Goal: Task Accomplishment & Management: Manage account settings

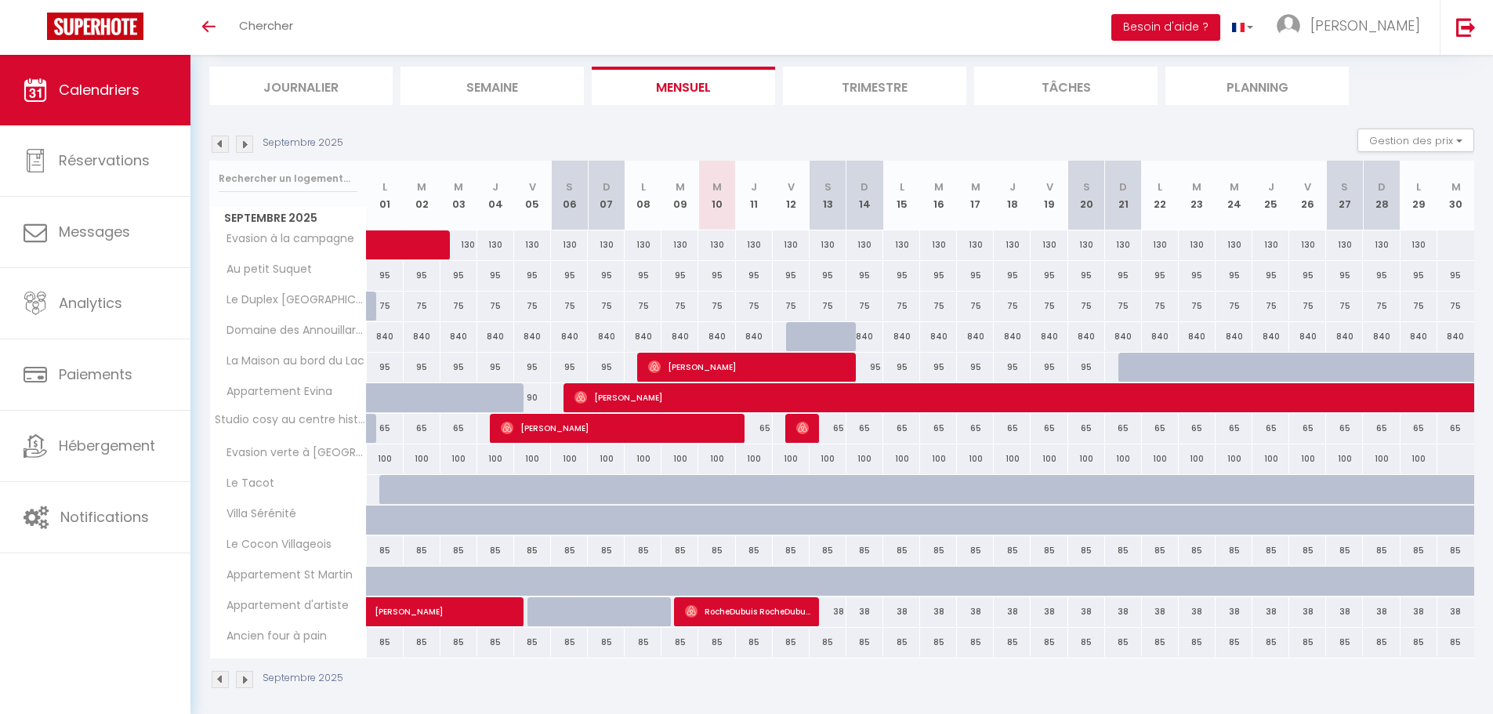
scroll to position [106, 0]
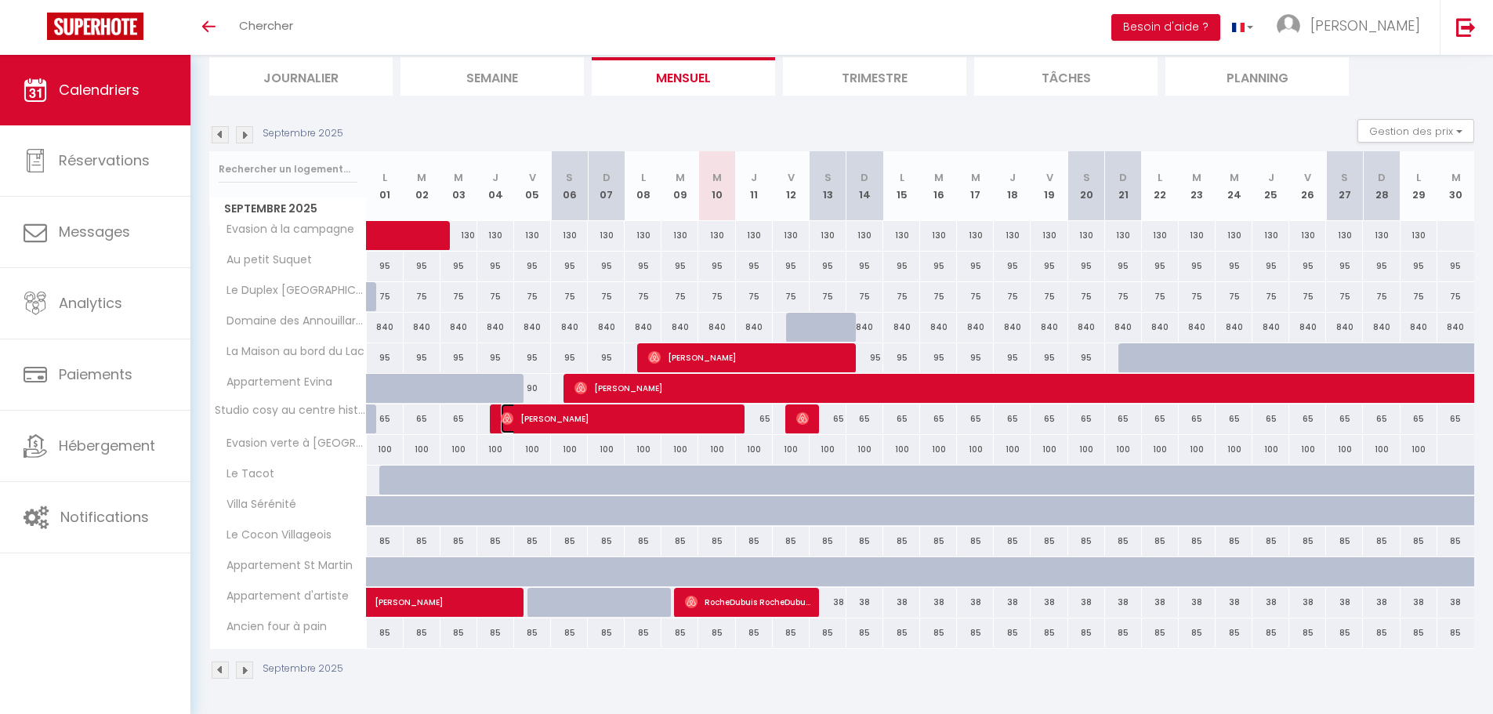
click at [521, 421] on span "[PERSON_NAME]" at bounding box center [620, 419] width 238 height 30
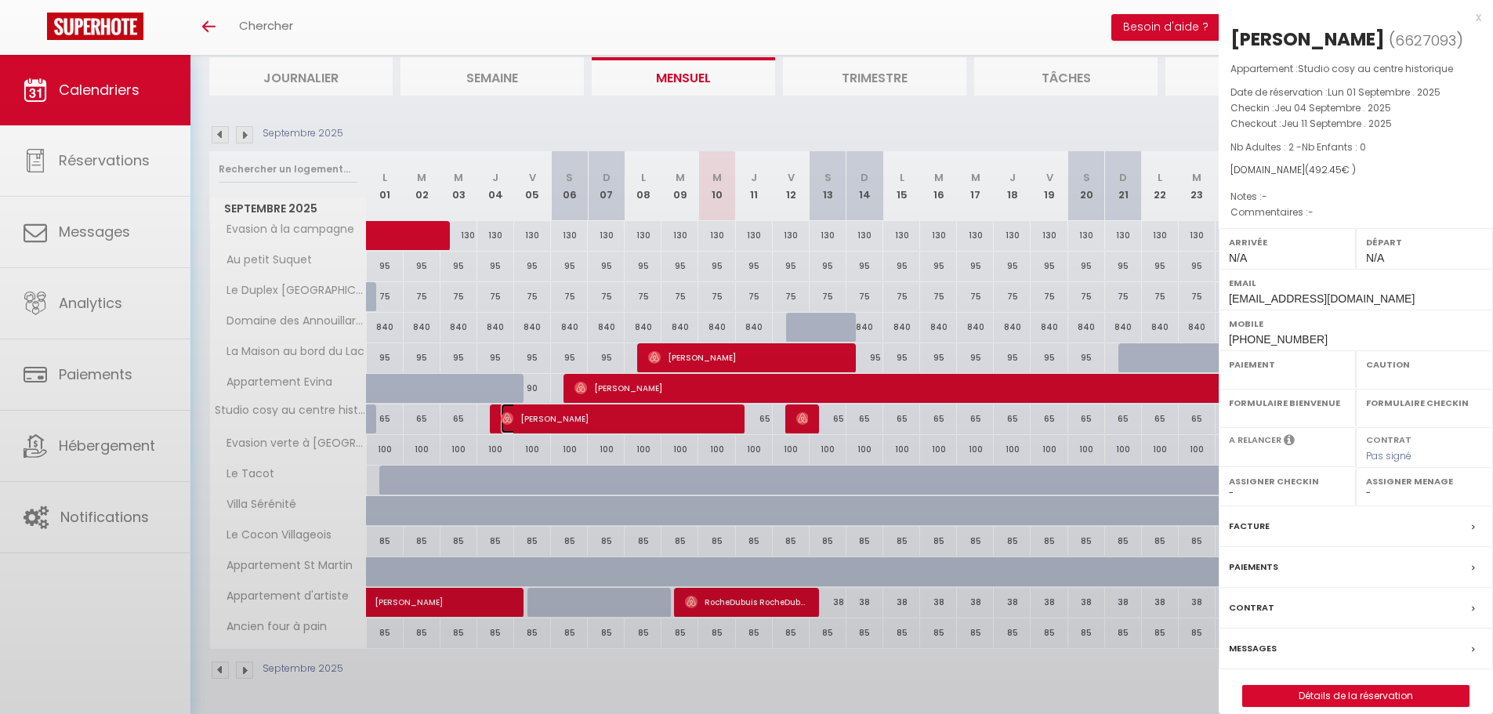
select select "OK"
select select "0"
select select "1"
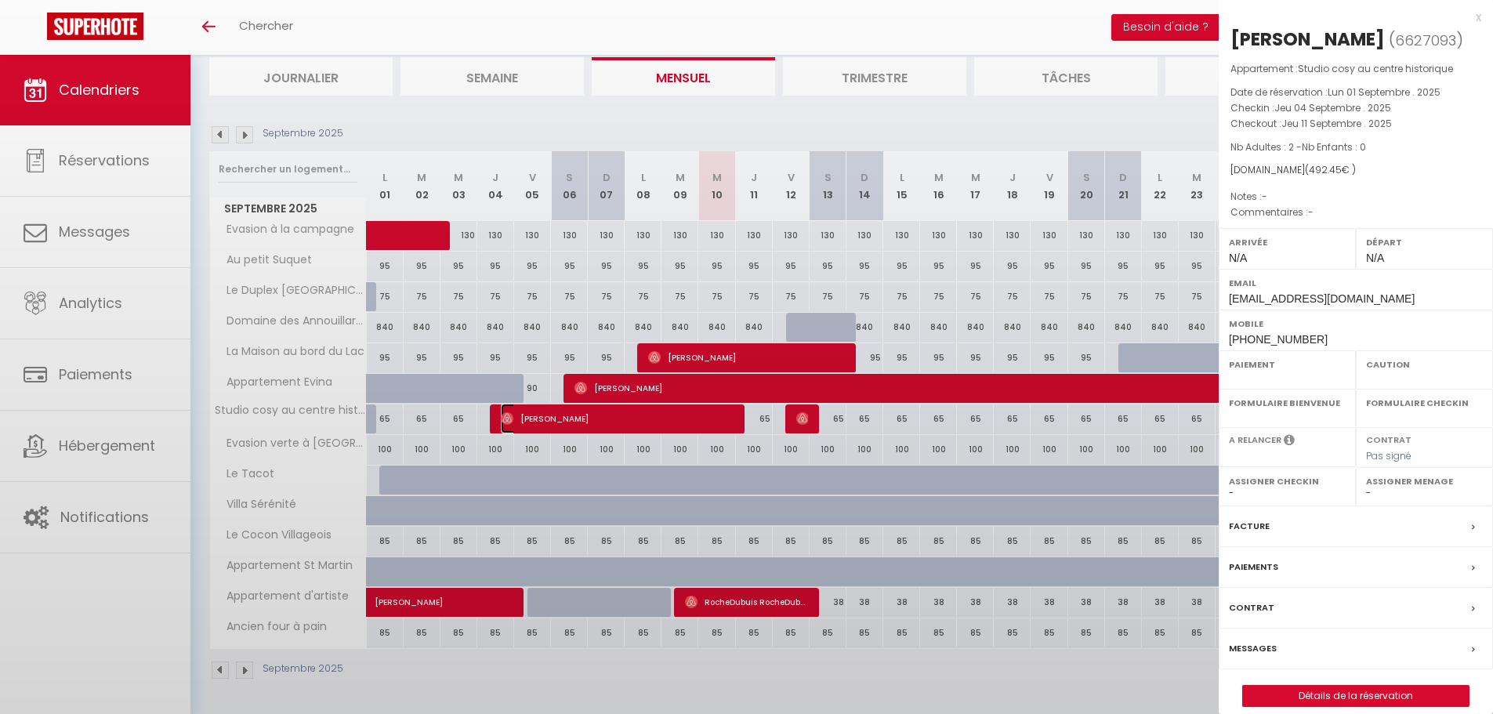
select select
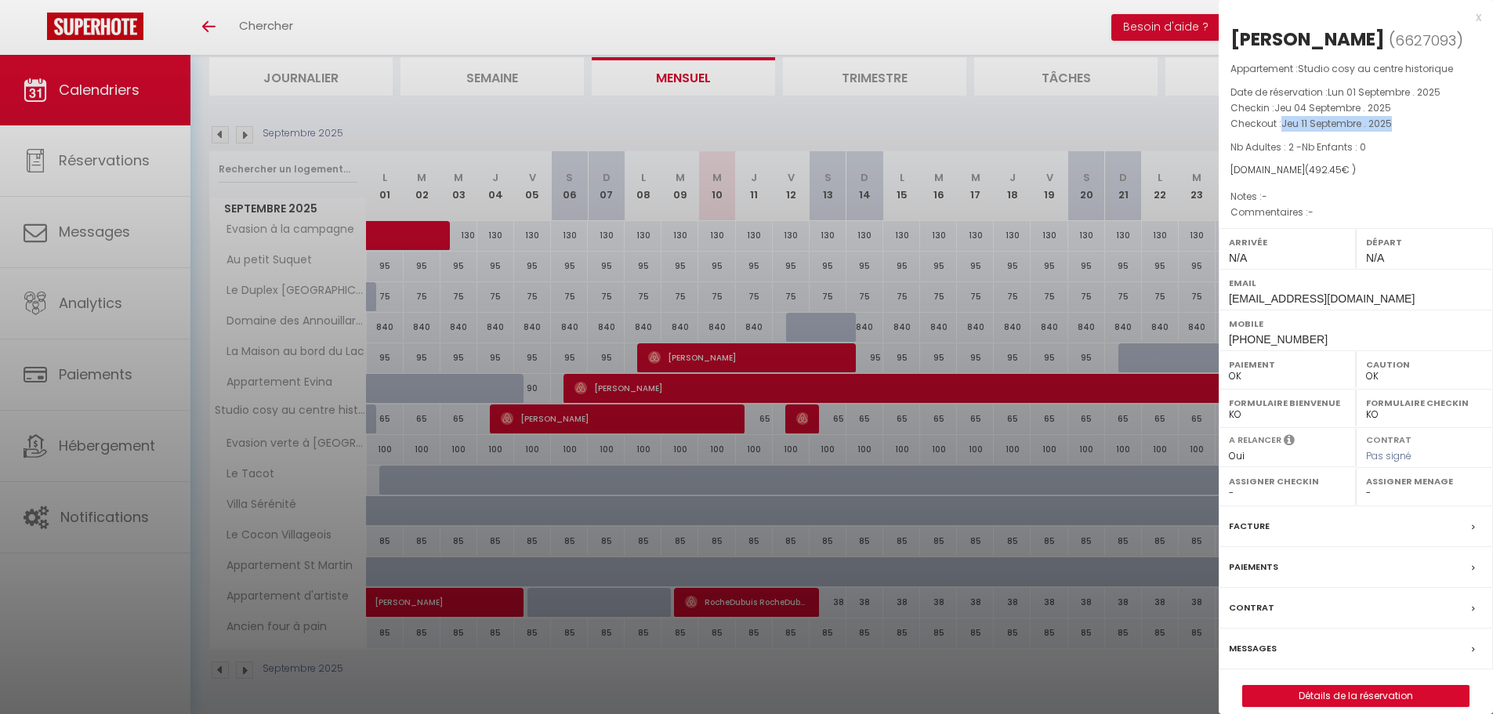
drag, startPoint x: 1283, startPoint y: 124, endPoint x: 1406, endPoint y: 122, distance: 123.1
click at [1406, 122] on p "Checkout : [DATE] . 2025" at bounding box center [1356, 124] width 251 height 16
click at [767, 419] on div at bounding box center [746, 357] width 1493 height 714
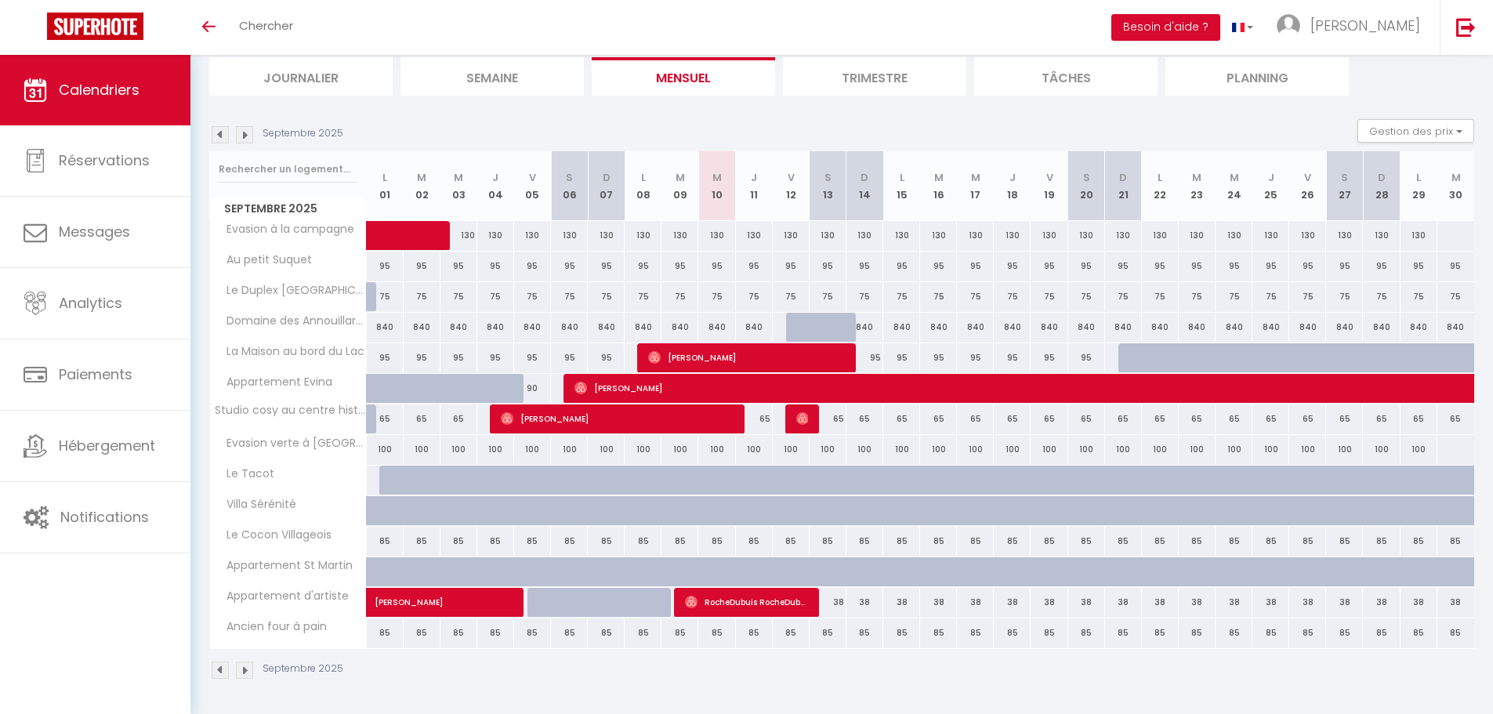
click at [767, 419] on div "65" at bounding box center [754, 419] width 37 height 29
type input "65"
type input "Jeu 11 Septembre 2025"
type input "Ven 12 Septembre 2025"
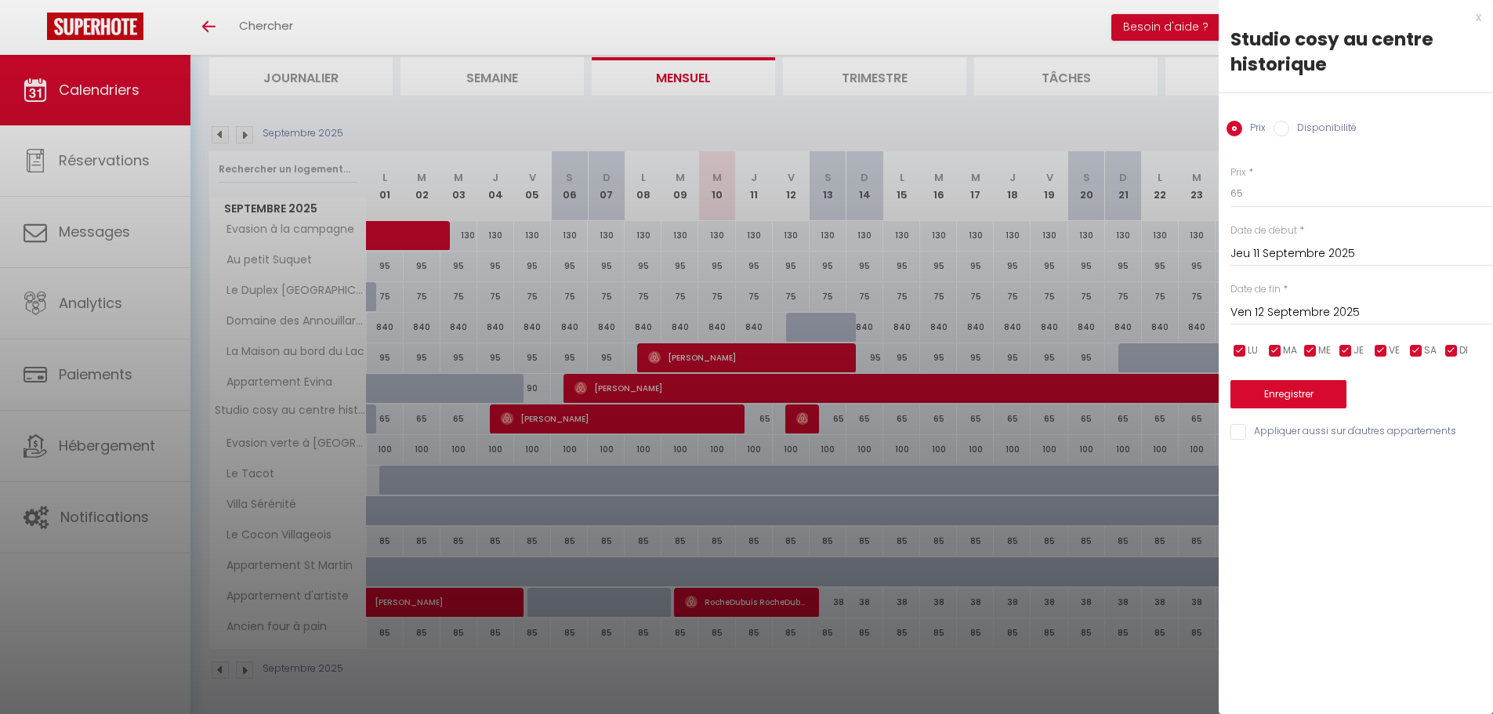
click at [765, 419] on div at bounding box center [746, 357] width 1493 height 714
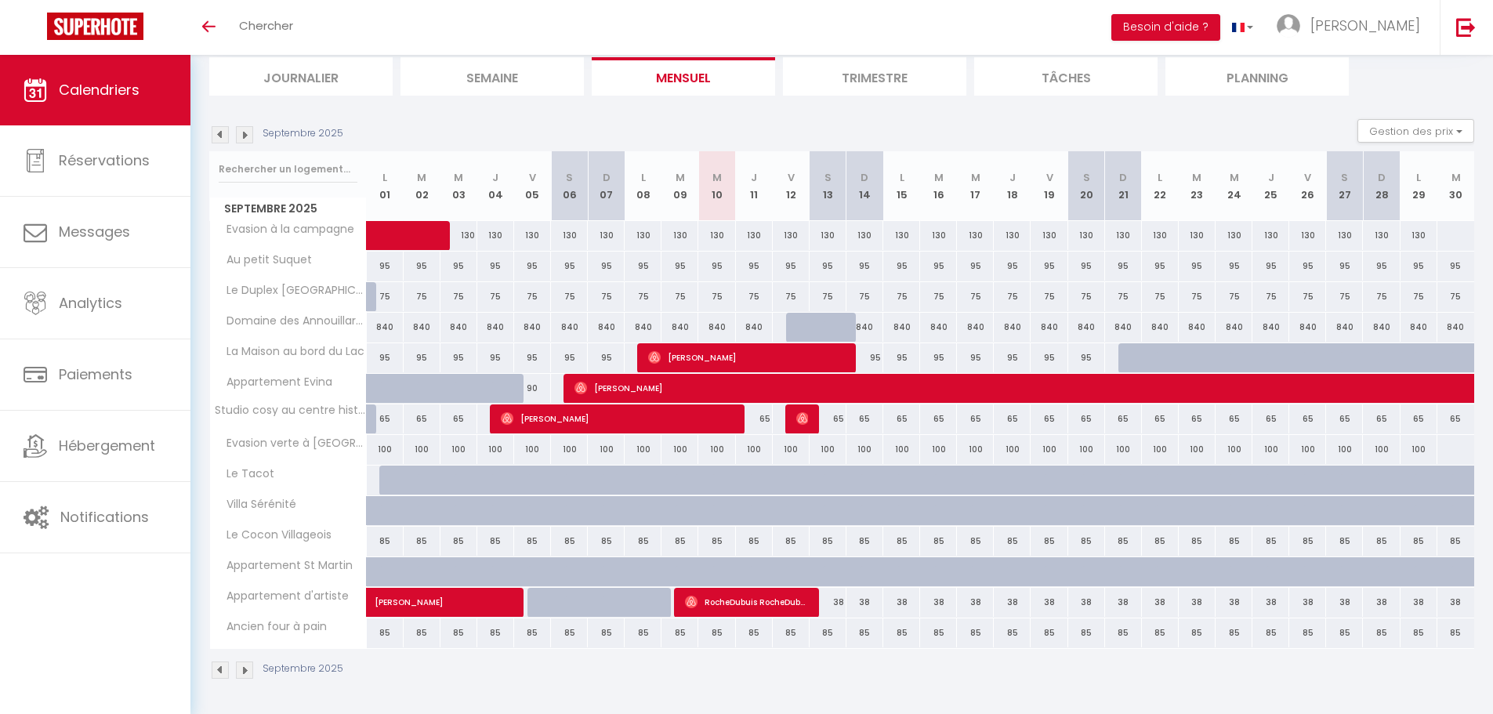
click at [791, 420] on div at bounding box center [804, 420] width 37 height 30
click at [799, 420] on img at bounding box center [802, 418] width 13 height 13
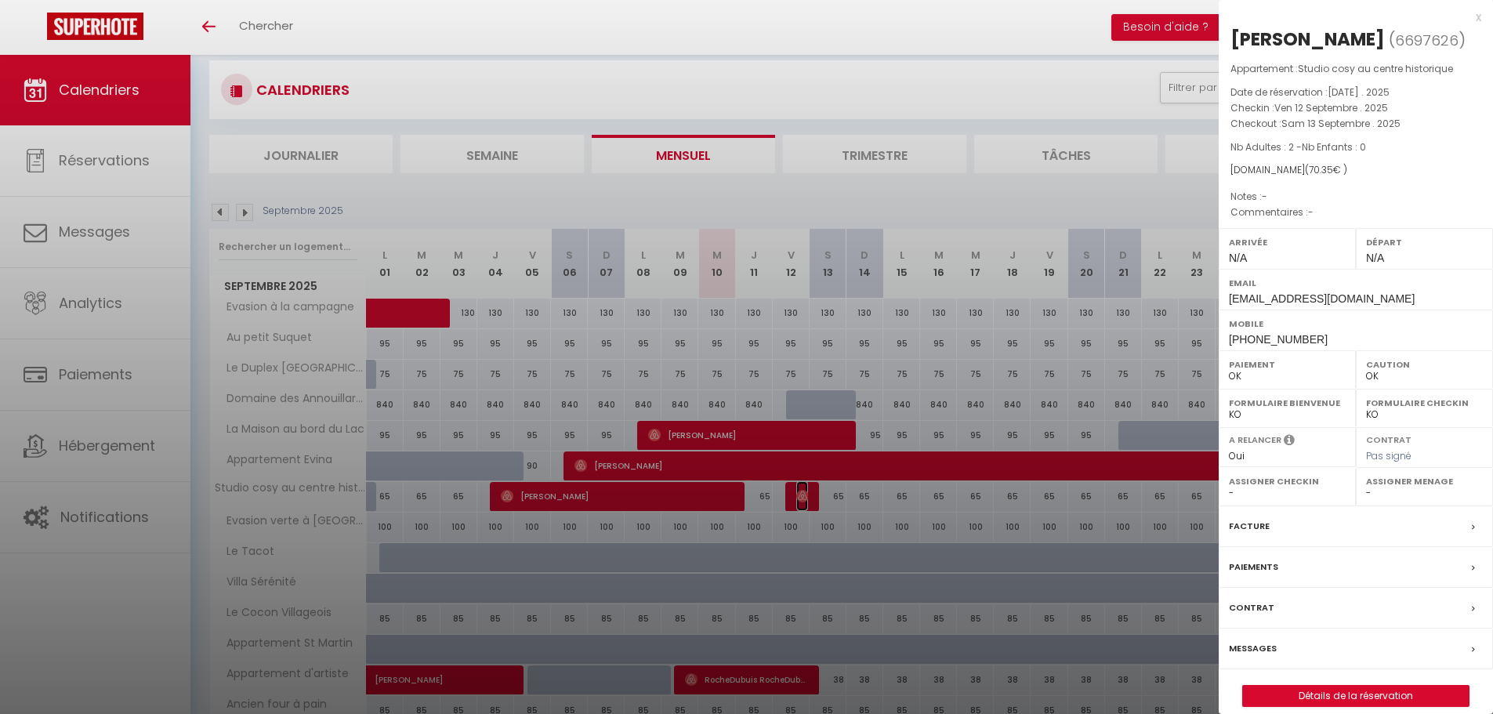
scroll to position [27, 0]
click at [1117, 34] on div at bounding box center [746, 357] width 1493 height 714
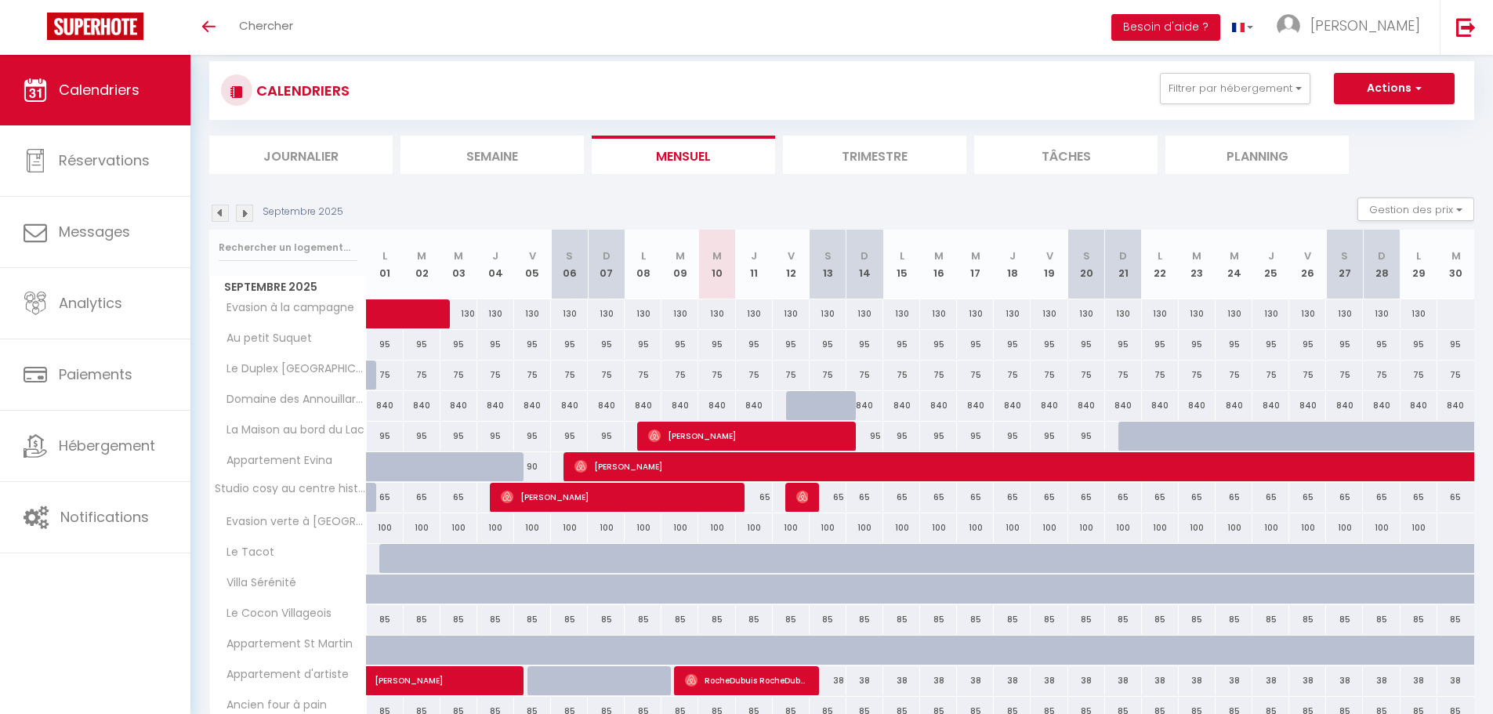
click at [769, 503] on div "65" at bounding box center [754, 497] width 37 height 29
type input "65"
type input "Jeu 11 Septembre 2025"
type input "Ven 12 Septembre 2025"
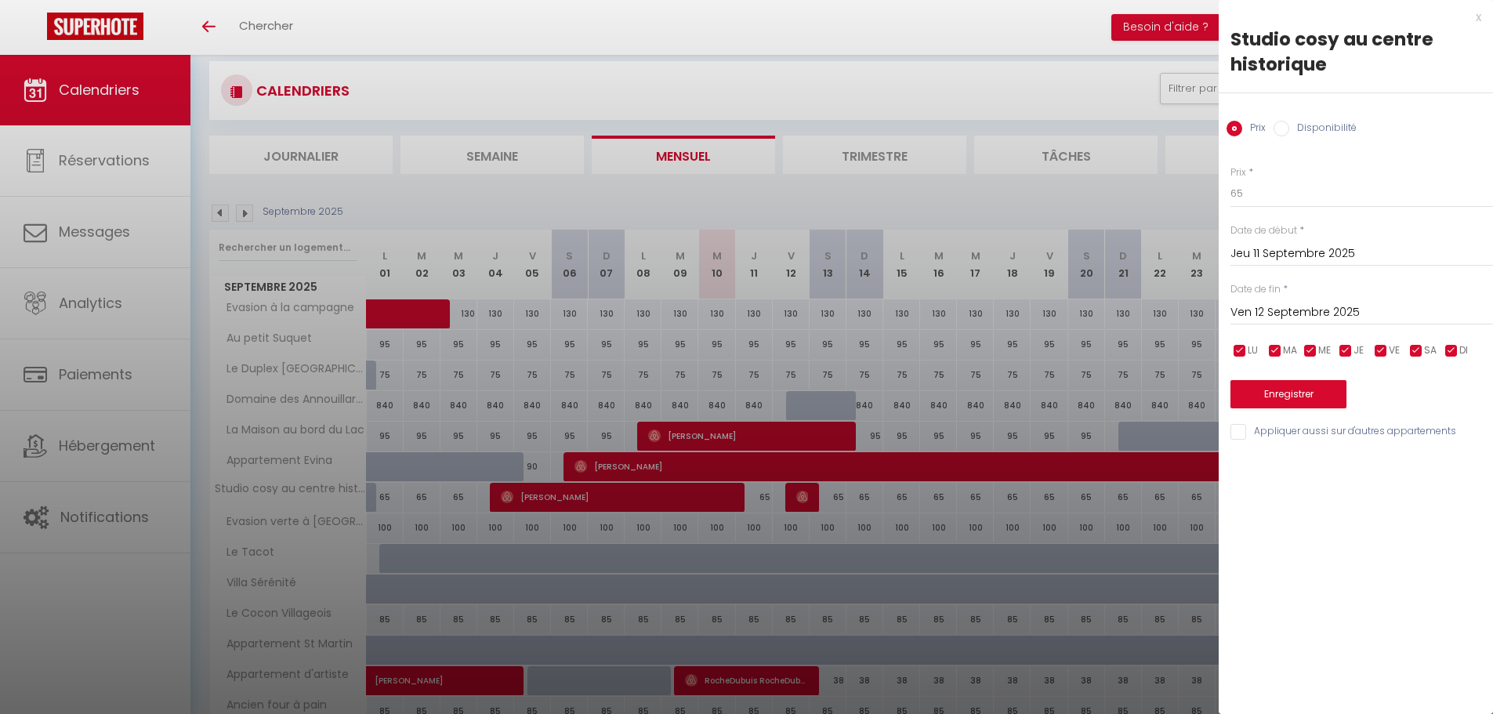
drag, startPoint x: 1033, startPoint y: 40, endPoint x: 909, endPoint y: 159, distance: 171.9
click at [1033, 41] on div at bounding box center [746, 357] width 1493 height 714
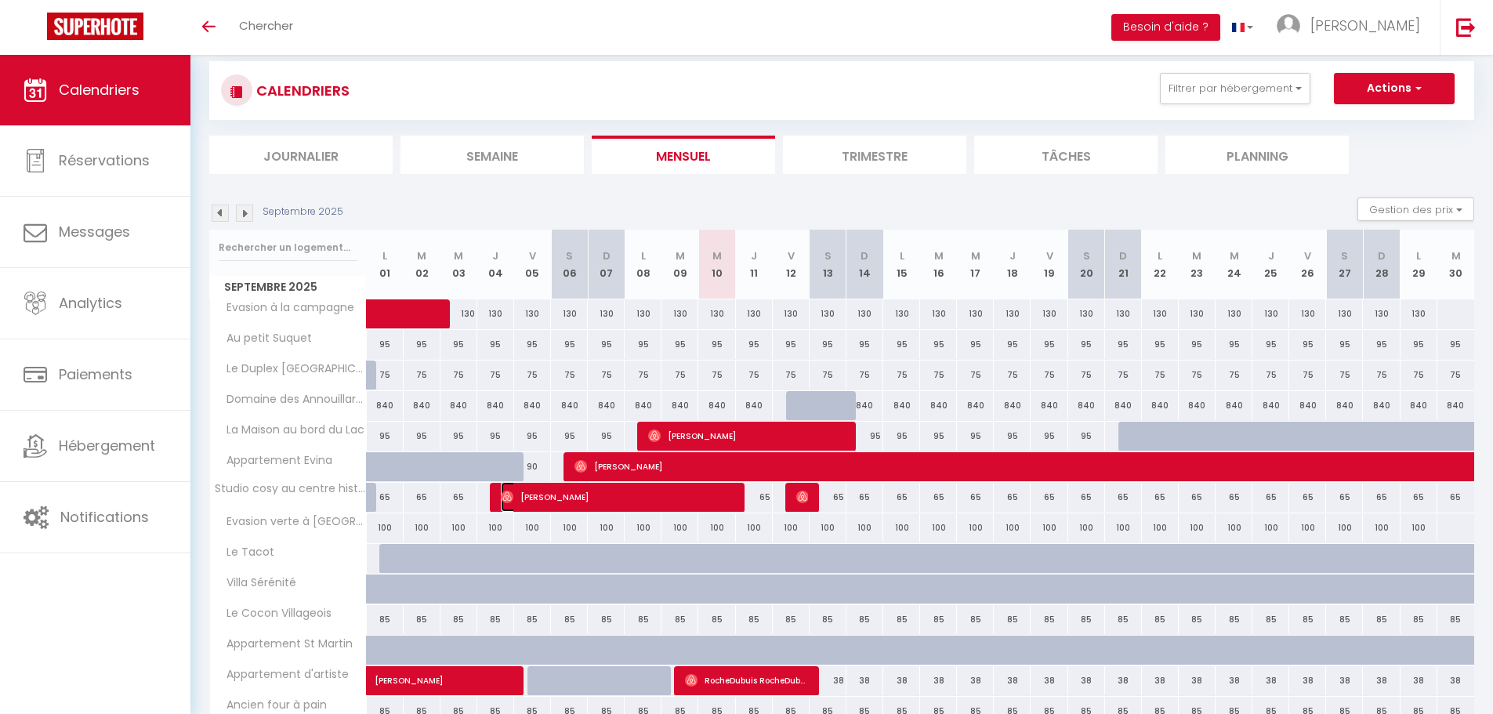
drag, startPoint x: 710, startPoint y: 488, endPoint x: 748, endPoint y: 486, distance: 37.7
click at [711, 488] on span "[PERSON_NAME]" at bounding box center [618, 497] width 234 height 30
